Goal: Task Accomplishment & Management: Manage account settings

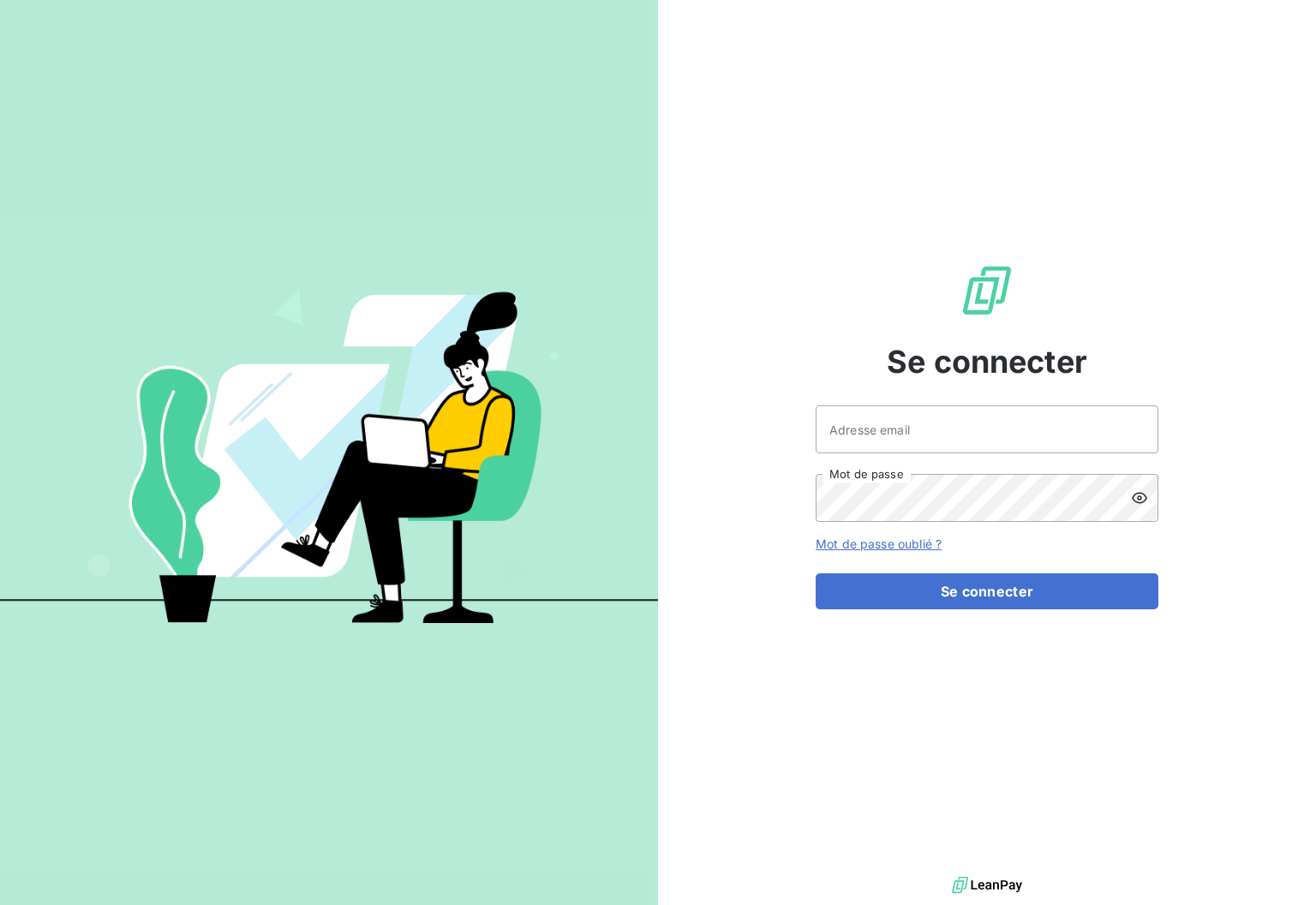
click at [1013, 458] on div "Adresse email Mot de passe" at bounding box center [987, 464] width 343 height 116
click at [1020, 430] on input "Adresse email" at bounding box center [987, 429] width 343 height 48
click at [1014, 442] on input "Adresse email" at bounding box center [987, 429] width 343 height 48
click at [1005, 445] on input "admin@equipproguadeloupe" at bounding box center [987, 429] width 343 height 48
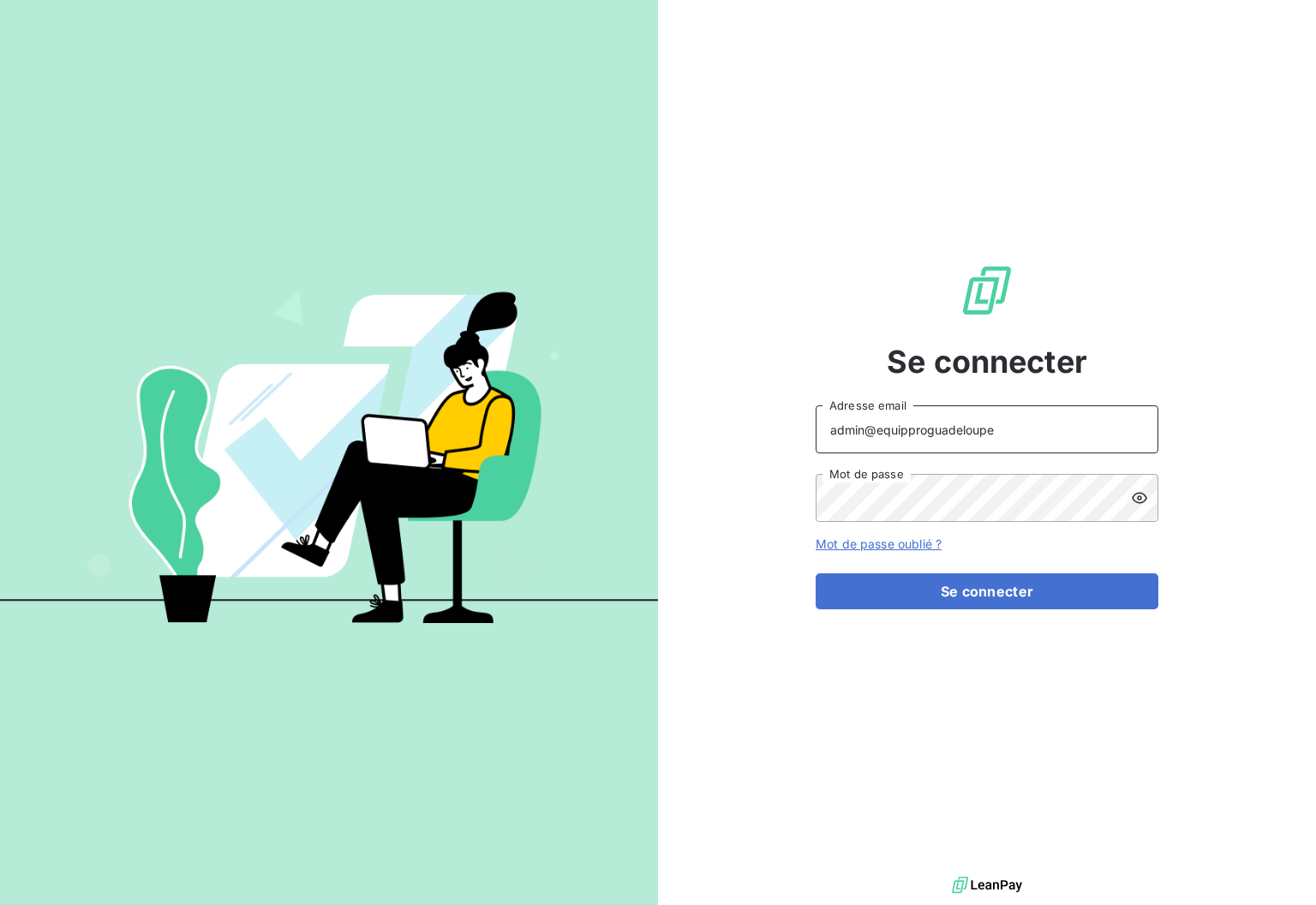
click at [1005, 445] on input "admin@equipproguadeloupe" at bounding box center [987, 429] width 343 height 48
type input "x"
type input "mickael@leanpay.fr"
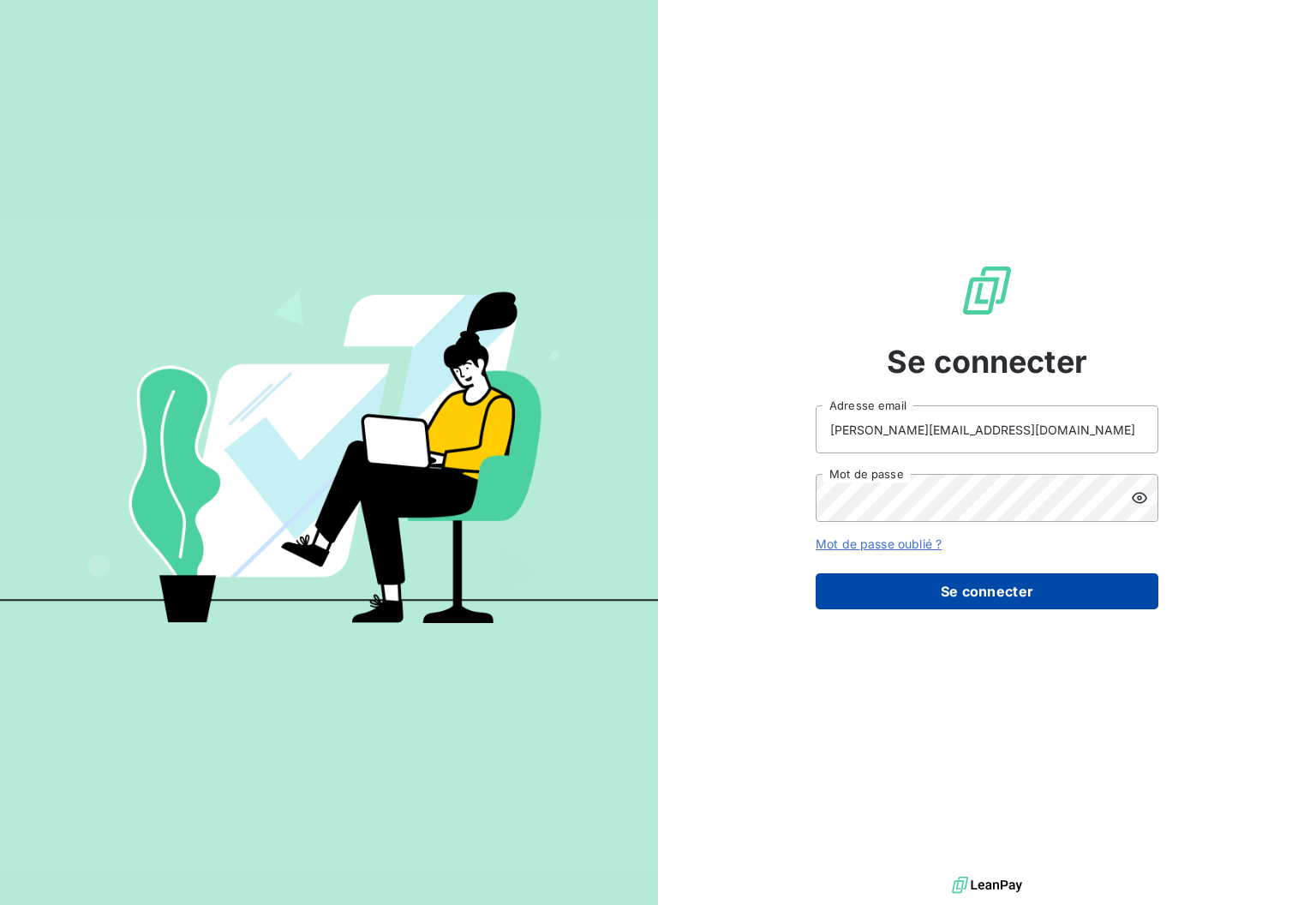
click at [983, 583] on button "Se connecter" at bounding box center [987, 591] width 343 height 36
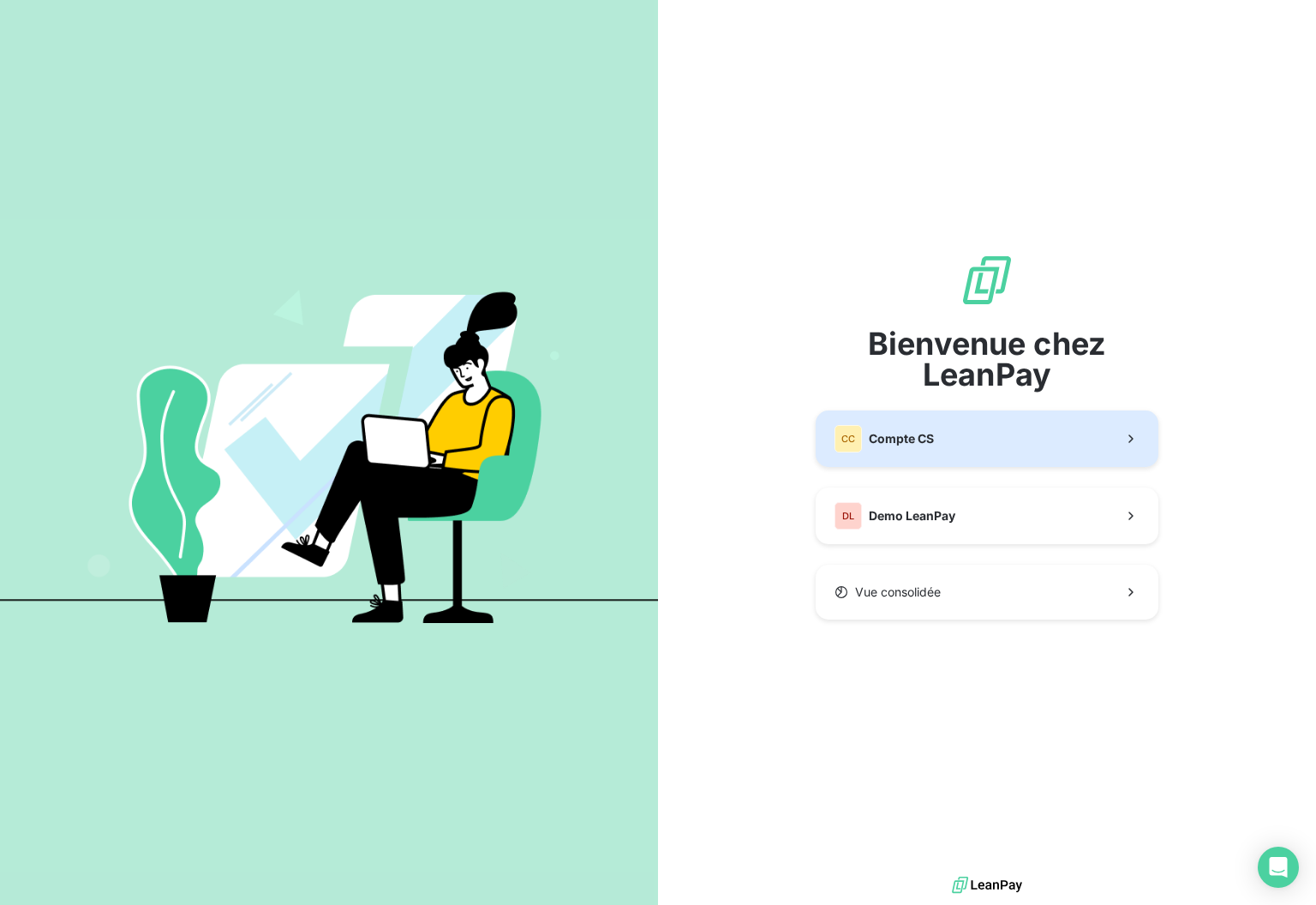
click at [1002, 445] on button "CC Compte CS" at bounding box center [987, 438] width 343 height 56
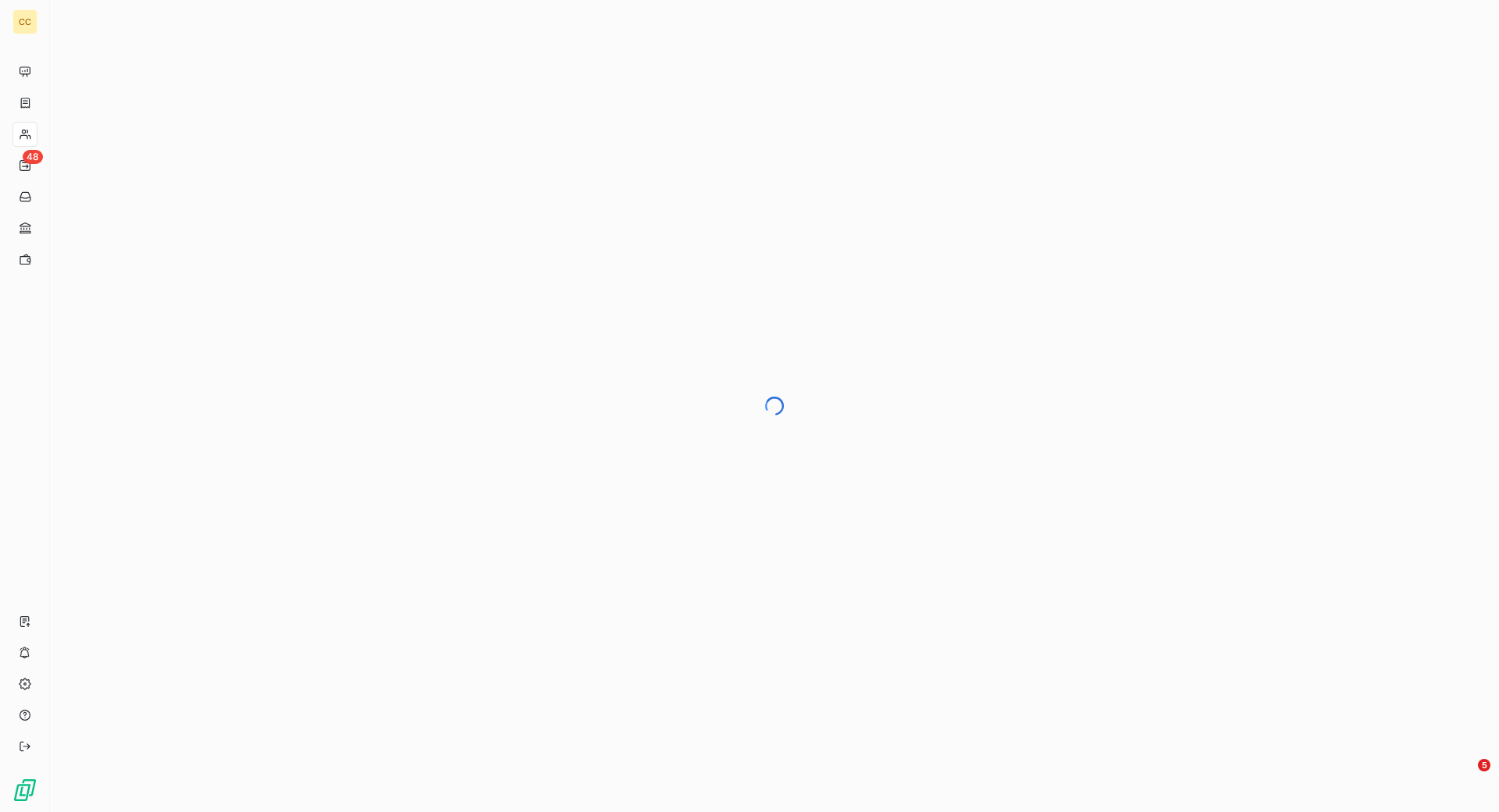
click at [633, 302] on div at bounding box center [775, 406] width 1449 height 812
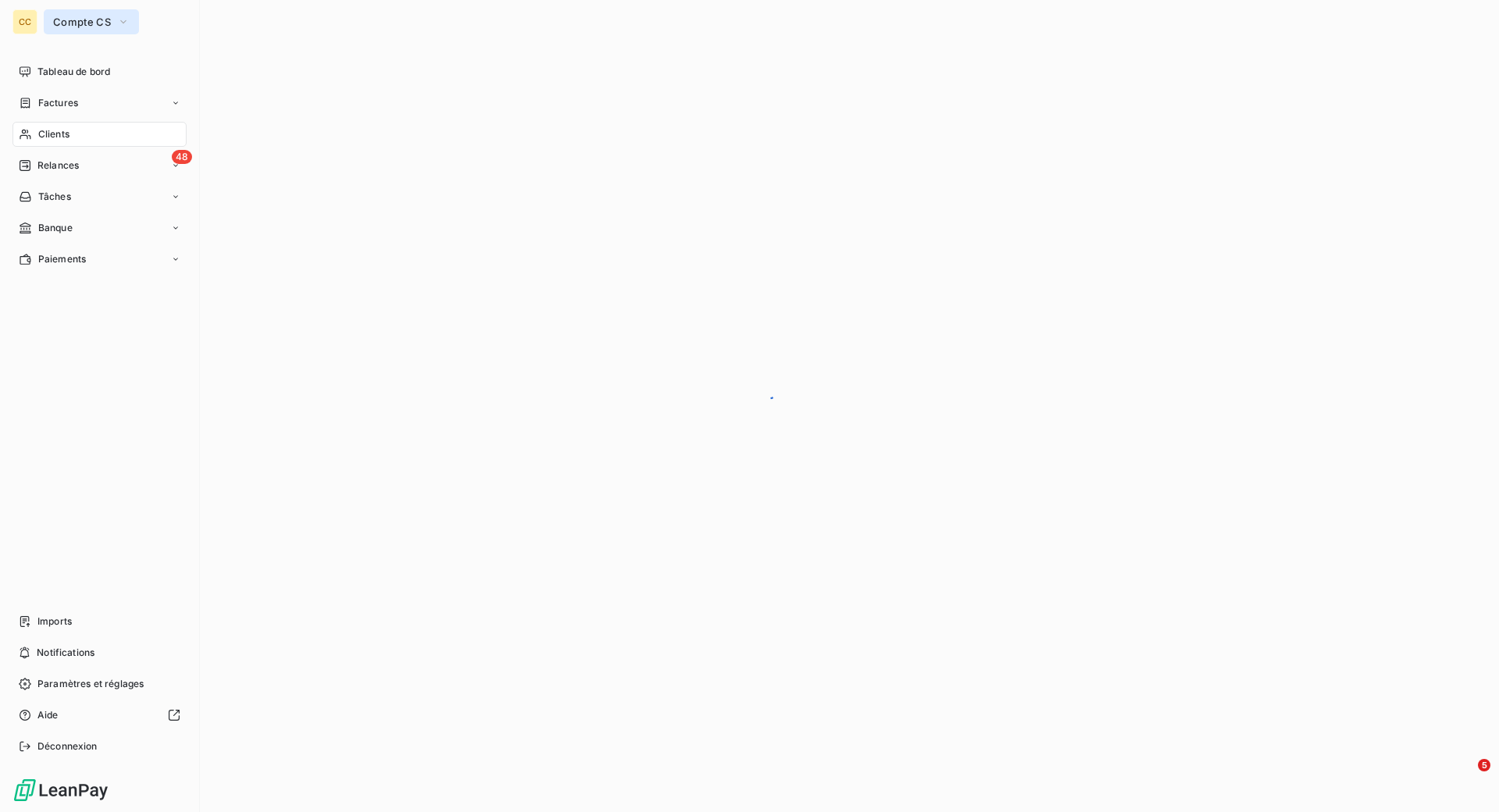
click at [67, 25] on span "Compte CS" at bounding box center [81, 22] width 58 height 13
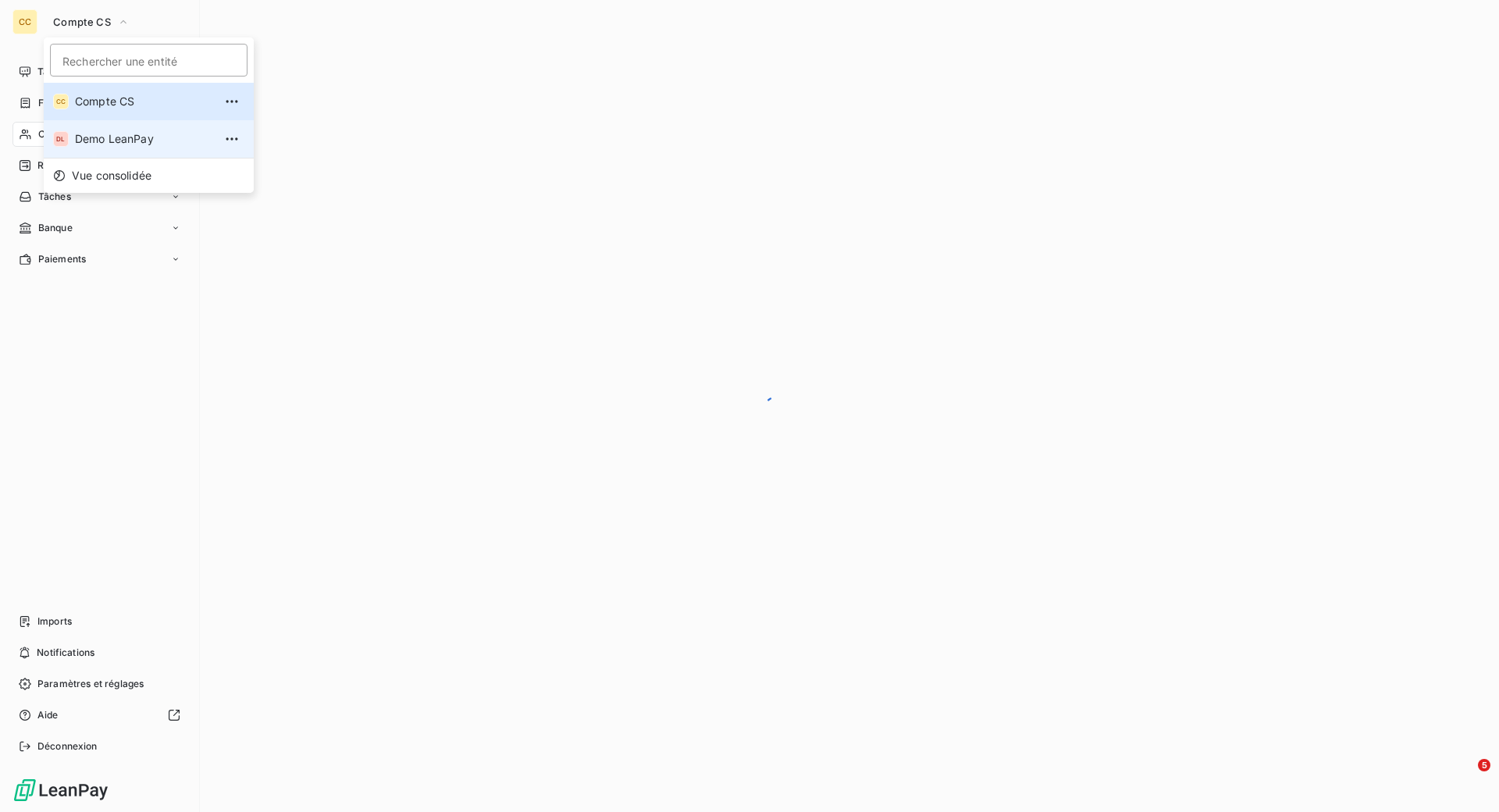
click at [139, 147] on li "DL Demo LeanPay" at bounding box center [149, 139] width 210 height 38
